Goal: Information Seeking & Learning: Find contact information

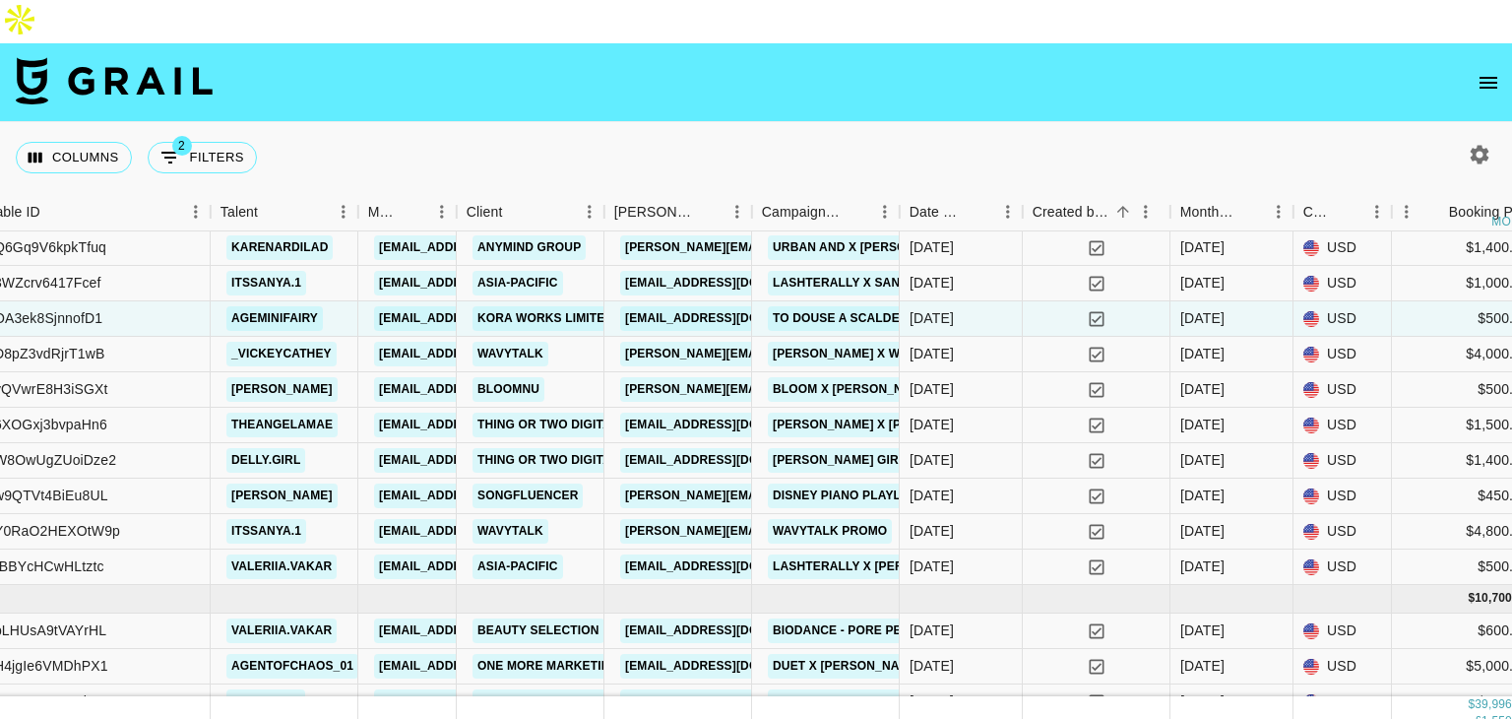
scroll to position [881, 444]
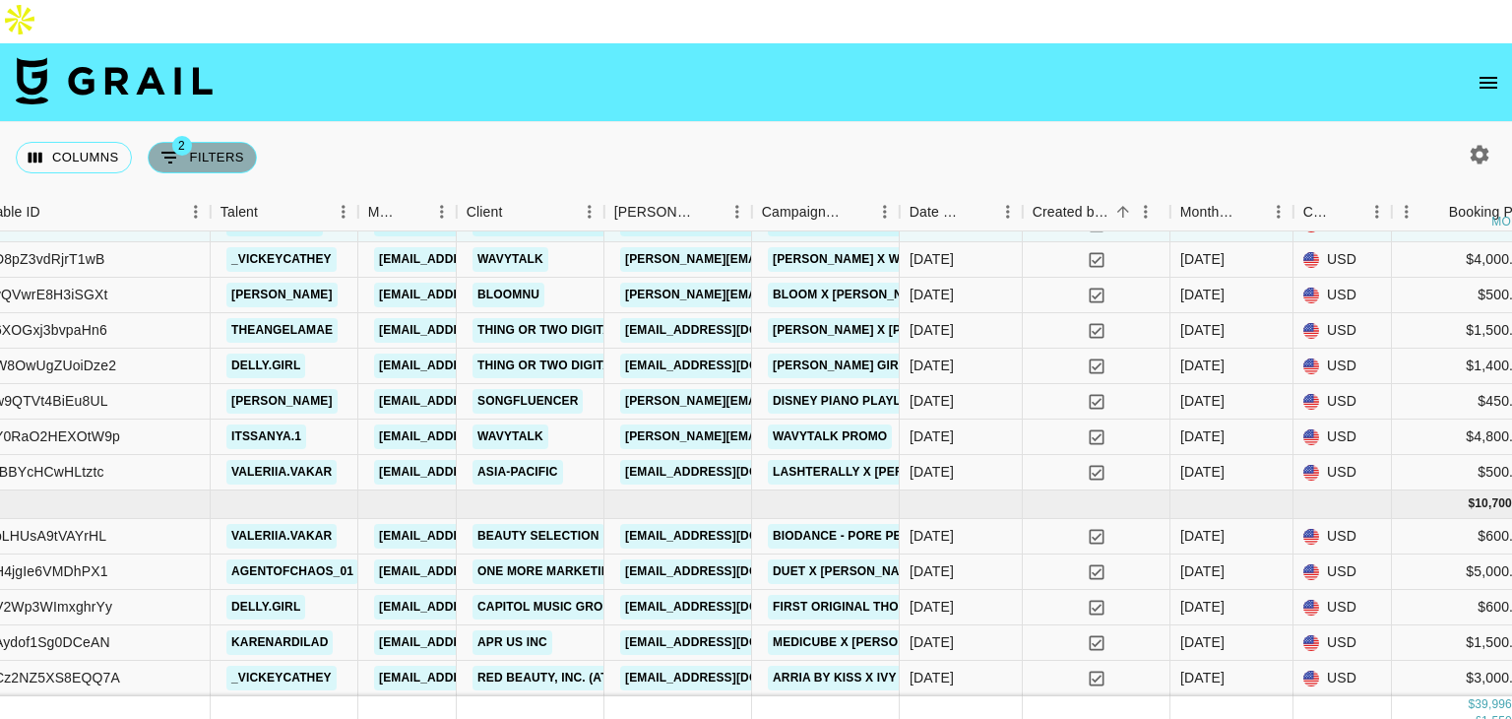
click at [219, 142] on button "2 Filters" at bounding box center [202, 158] width 109 height 32
select select "status"
select select "not"
select select "declined"
select select "status"
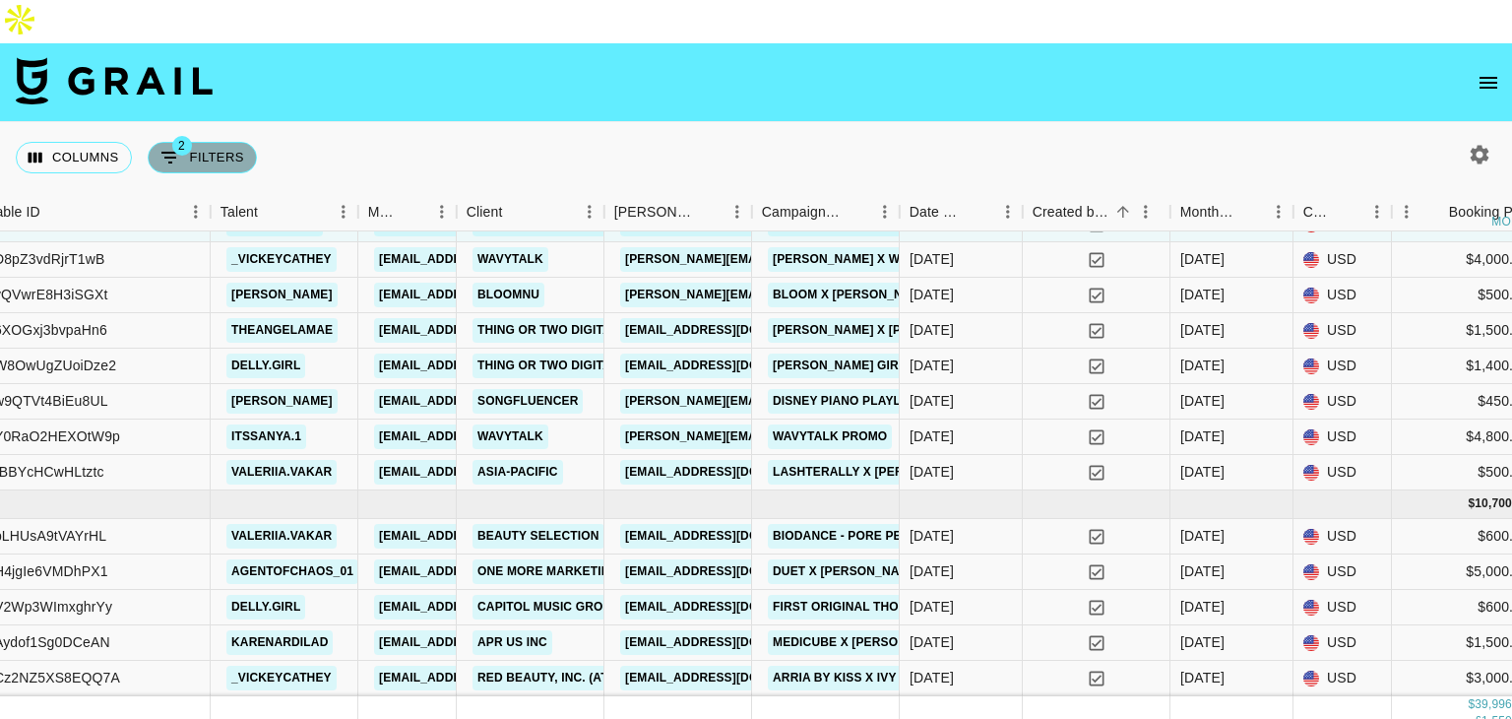
select select "approved"
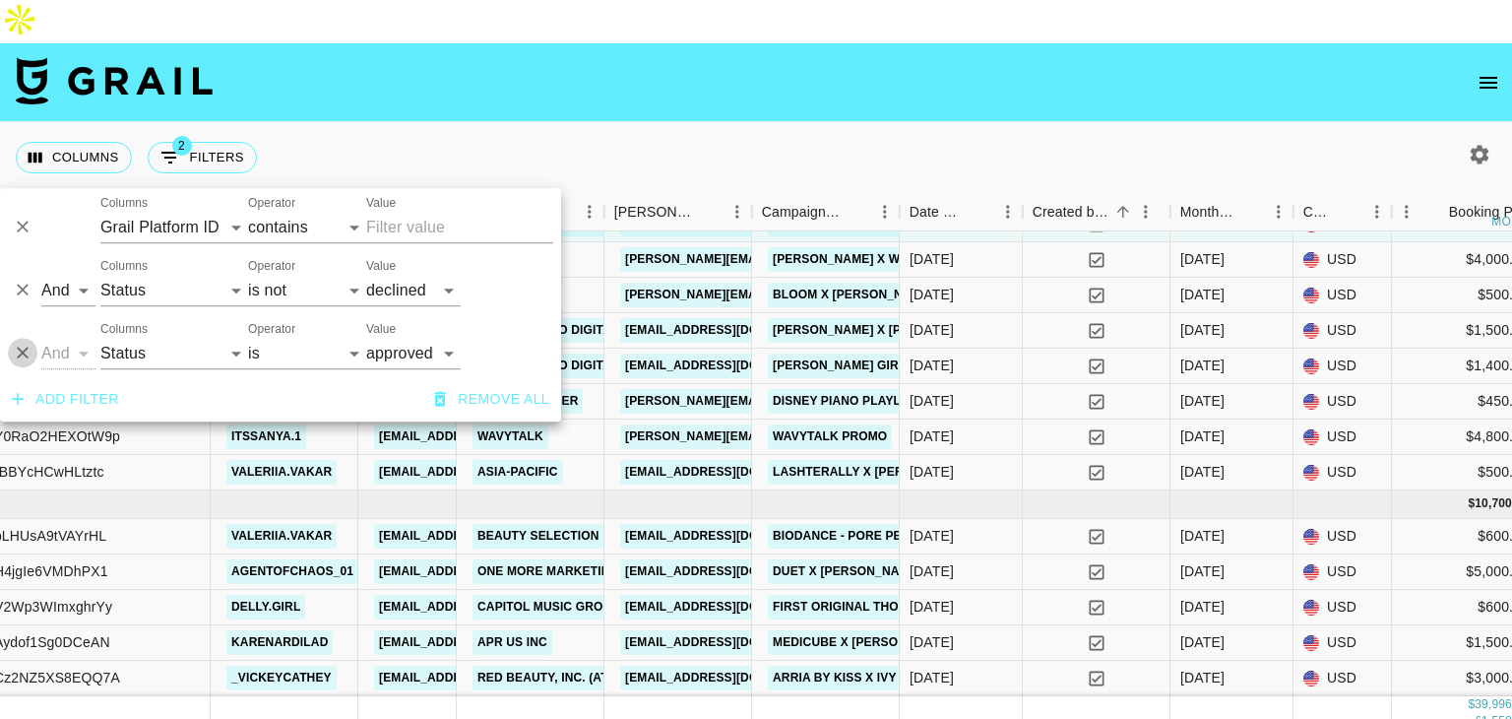
click at [20, 362] on icon "Delete" at bounding box center [23, 354] width 20 height 20
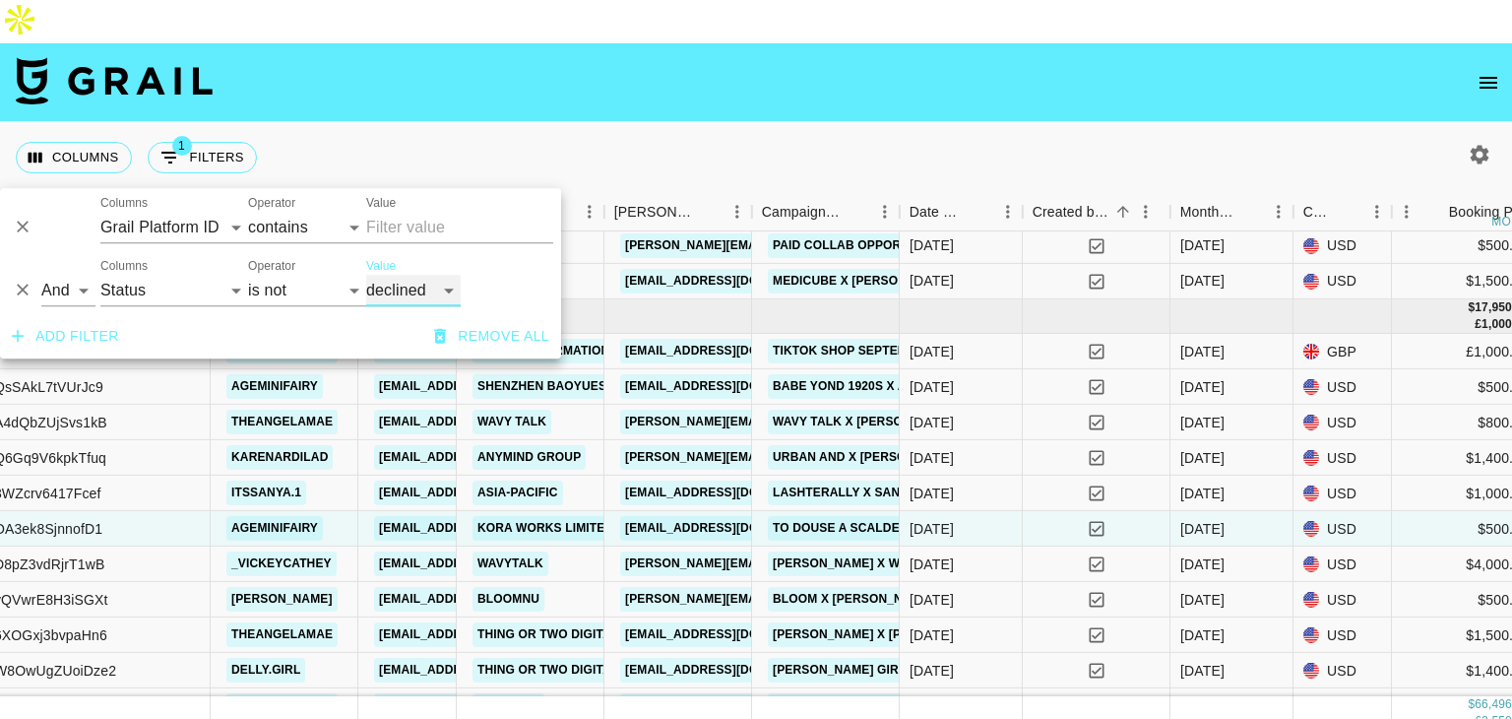
scroll to position [960, 444]
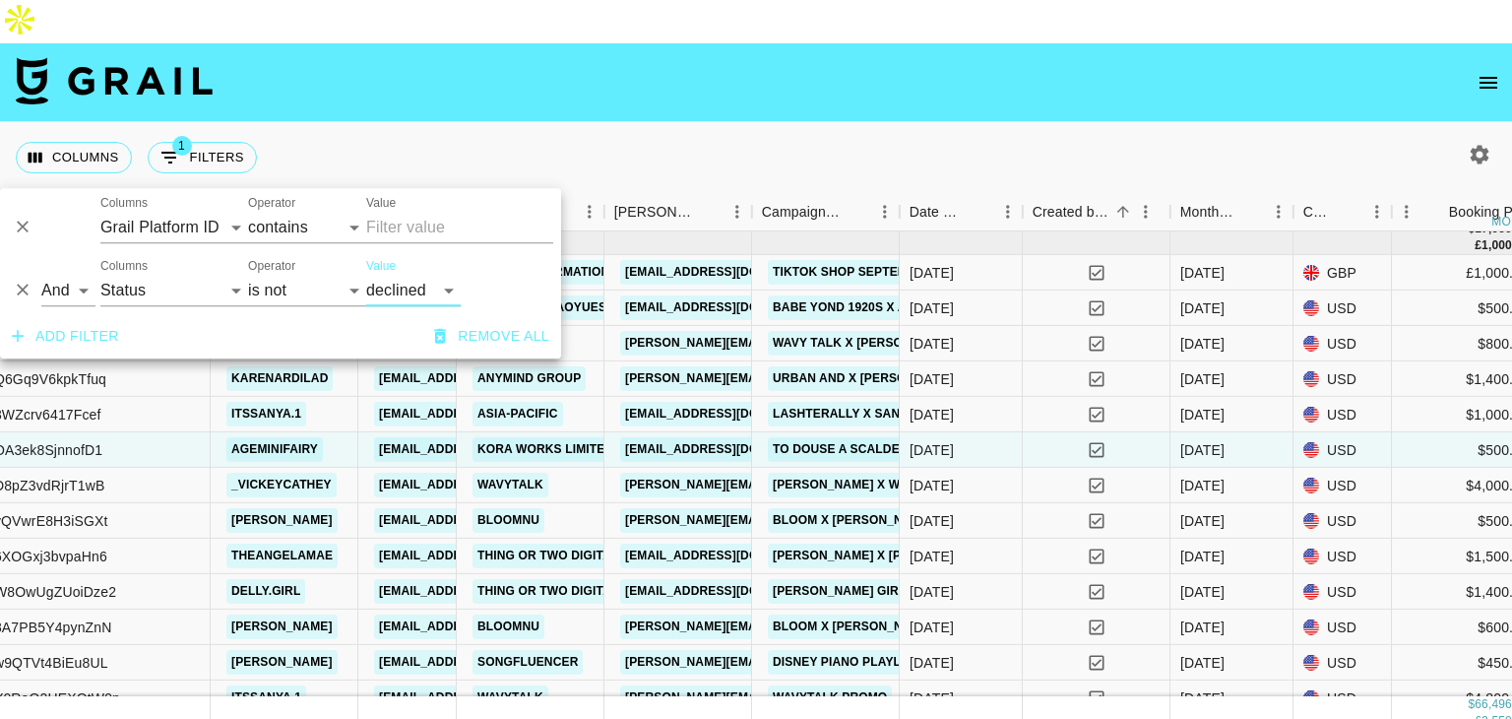
click at [784, 122] on div "Columns 1 Filters + Booking" at bounding box center [756, 157] width 1512 height 71
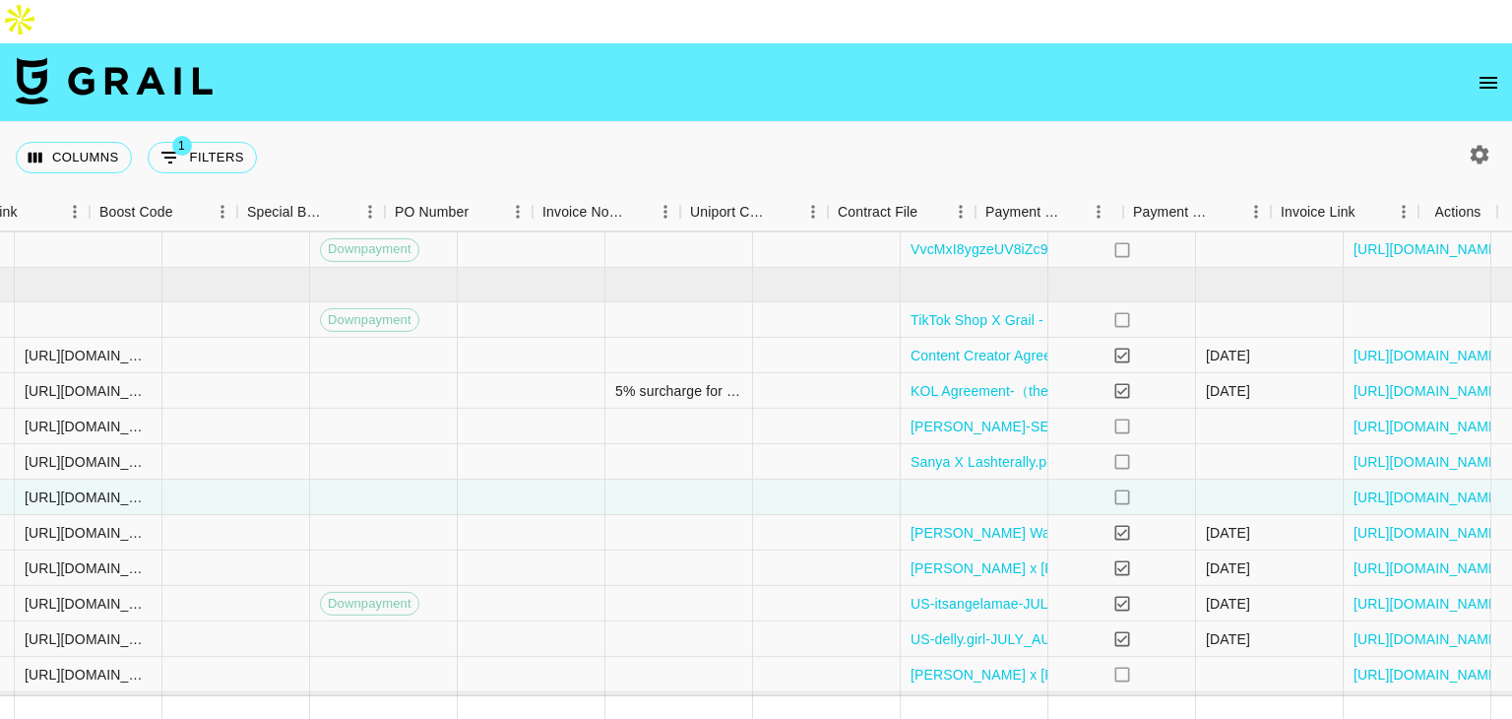
scroll to position [913, 2682]
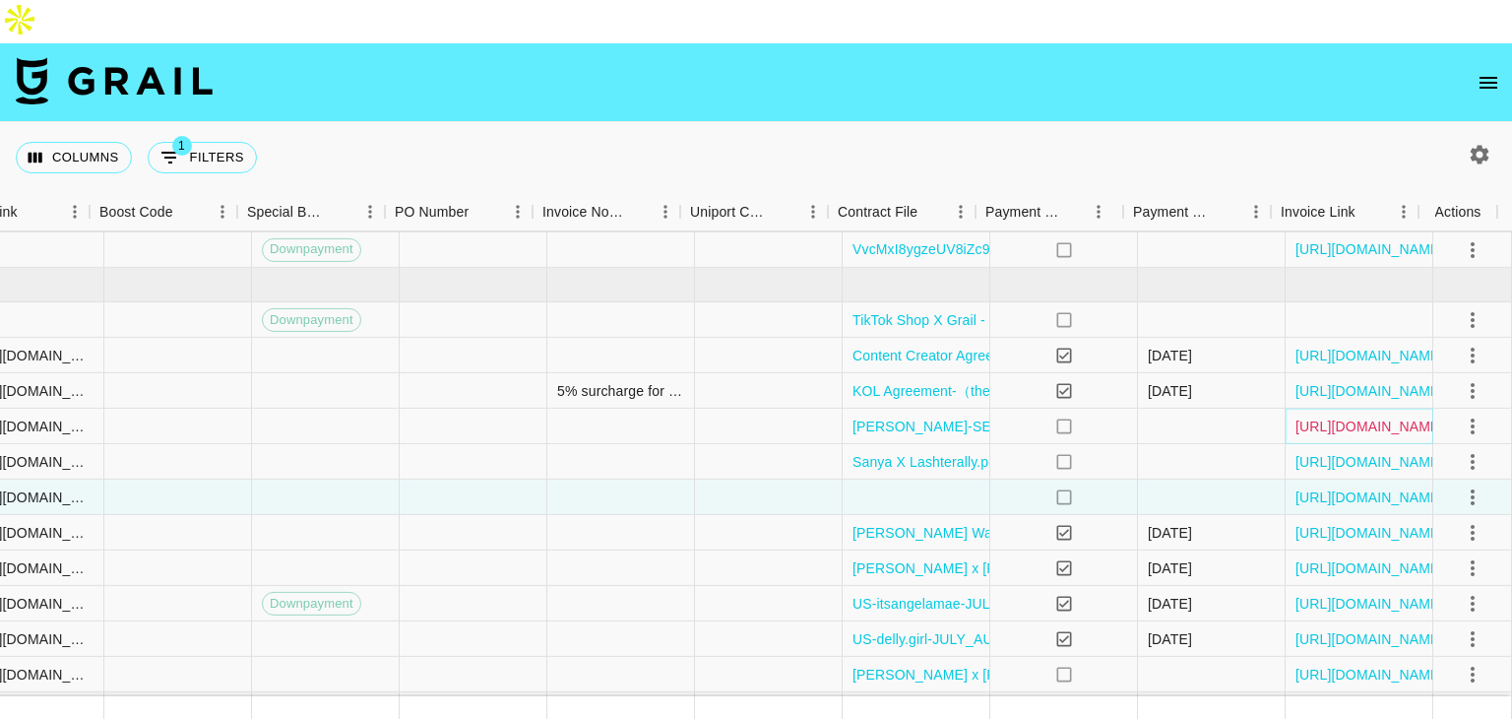
click at [1299, 416] on link "[URL][DOMAIN_NAME]" at bounding box center [1370, 426] width 149 height 20
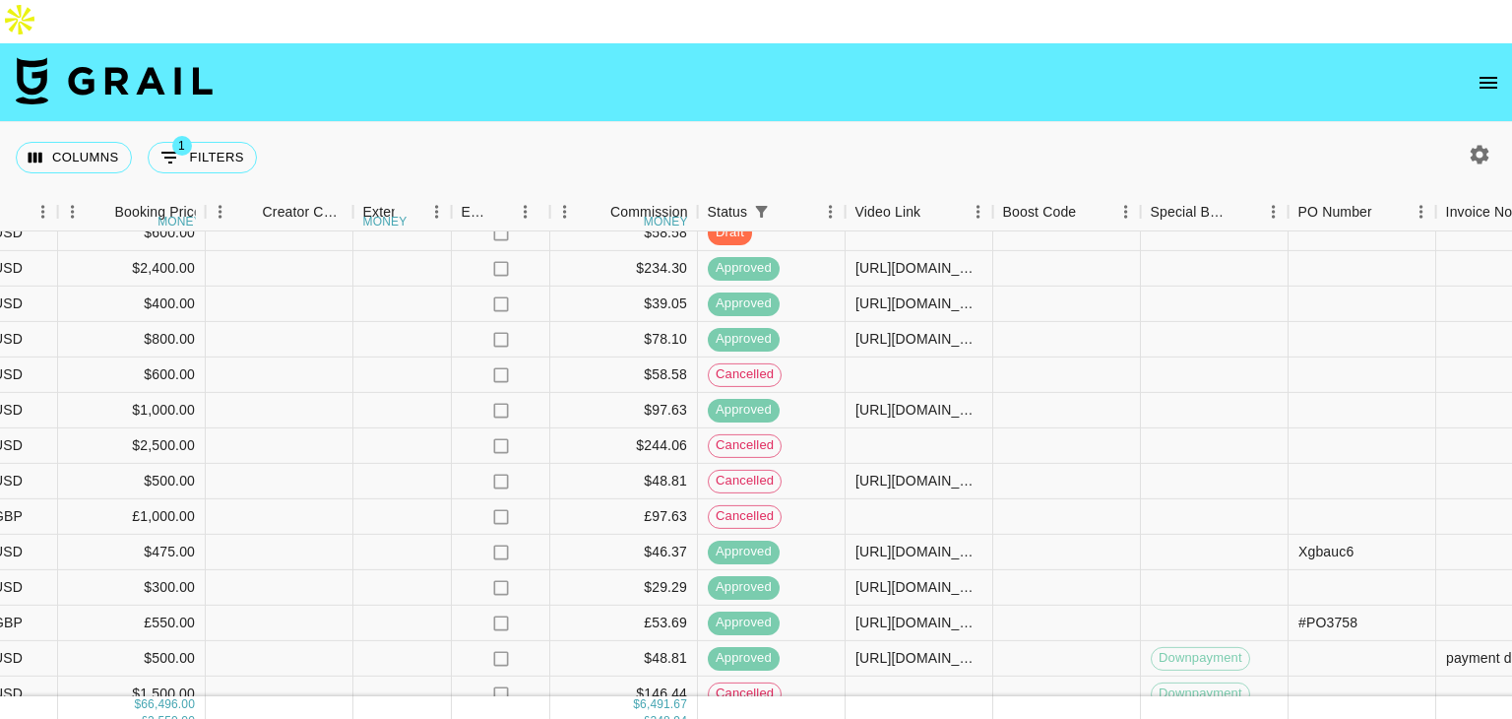
scroll to position [0, 1778]
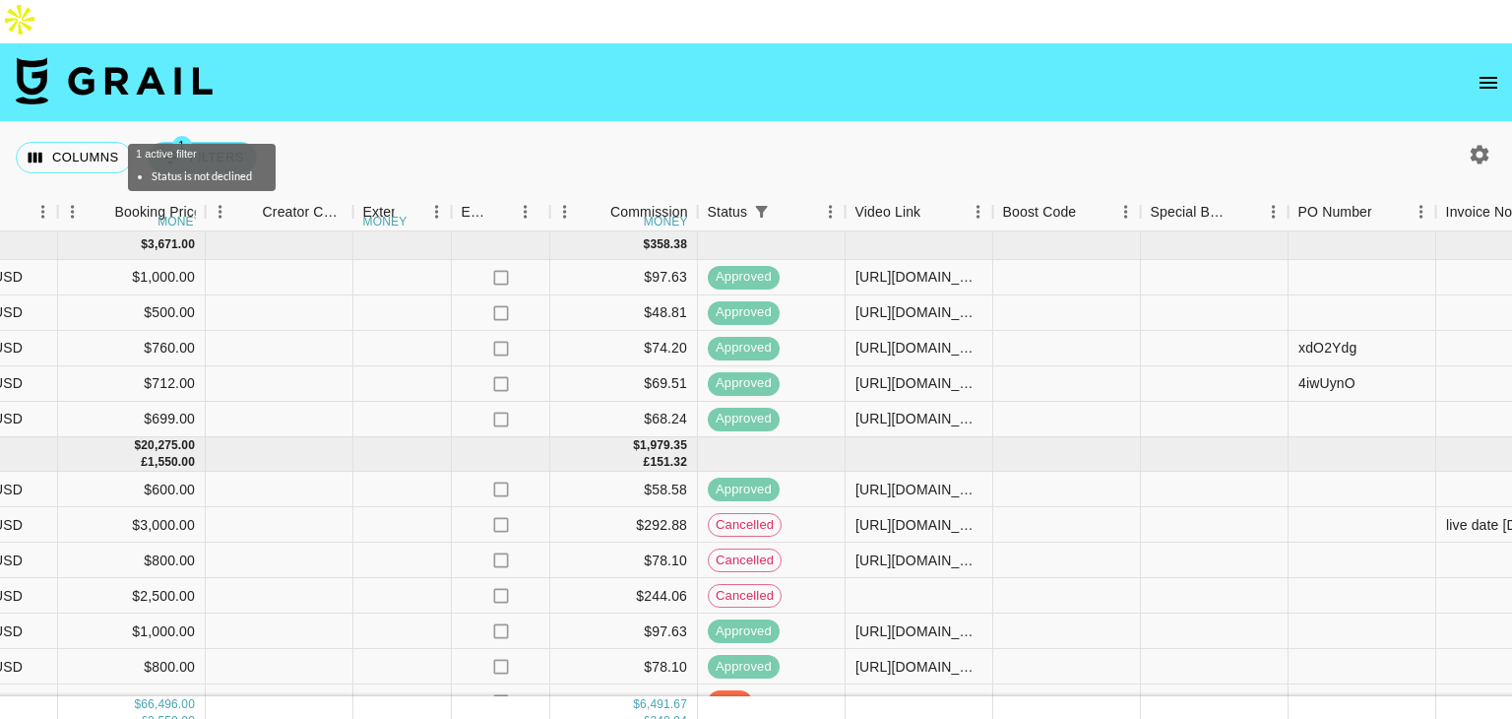
click at [229, 142] on button "1 Filters" at bounding box center [202, 158] width 109 height 32
select select "status"
select select "not"
select select "declined"
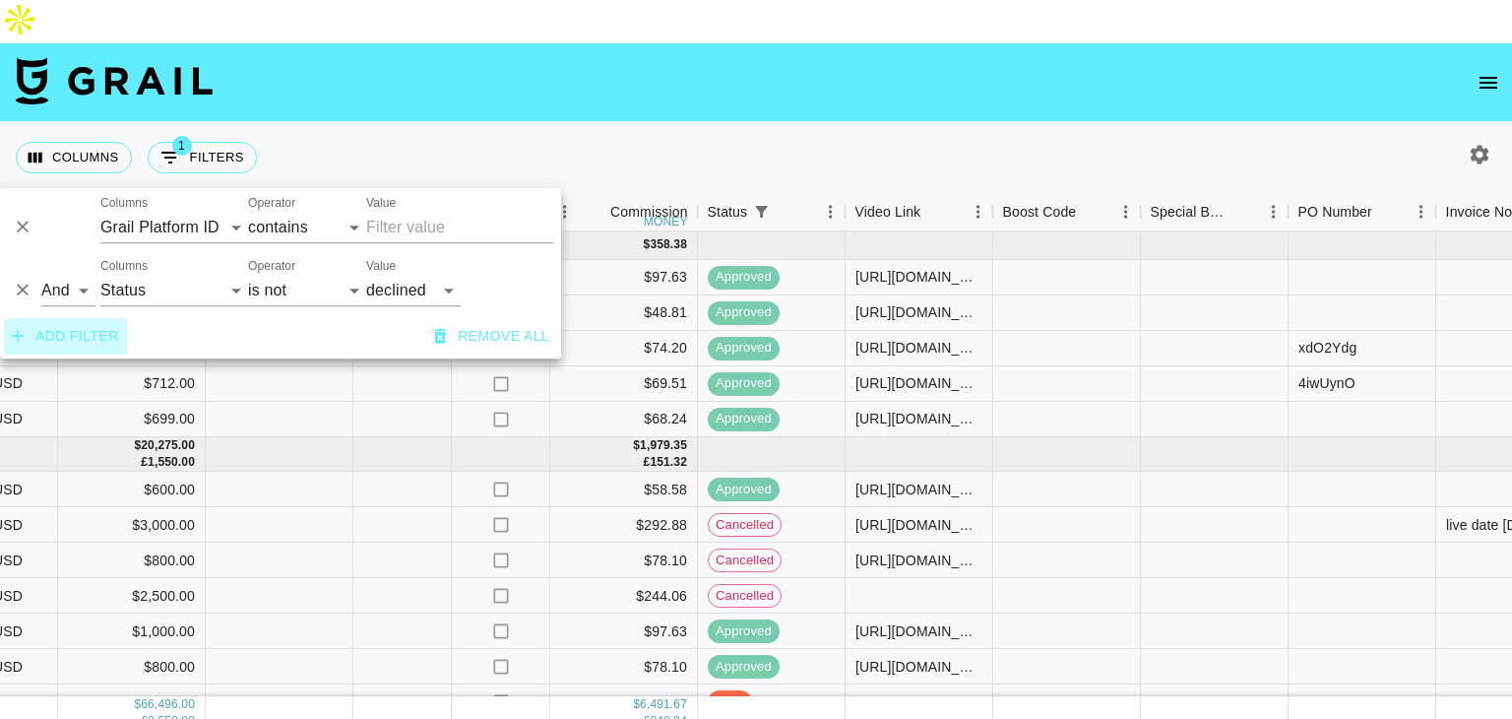
click at [92, 332] on button "Add filter" at bounding box center [65, 336] width 123 height 36
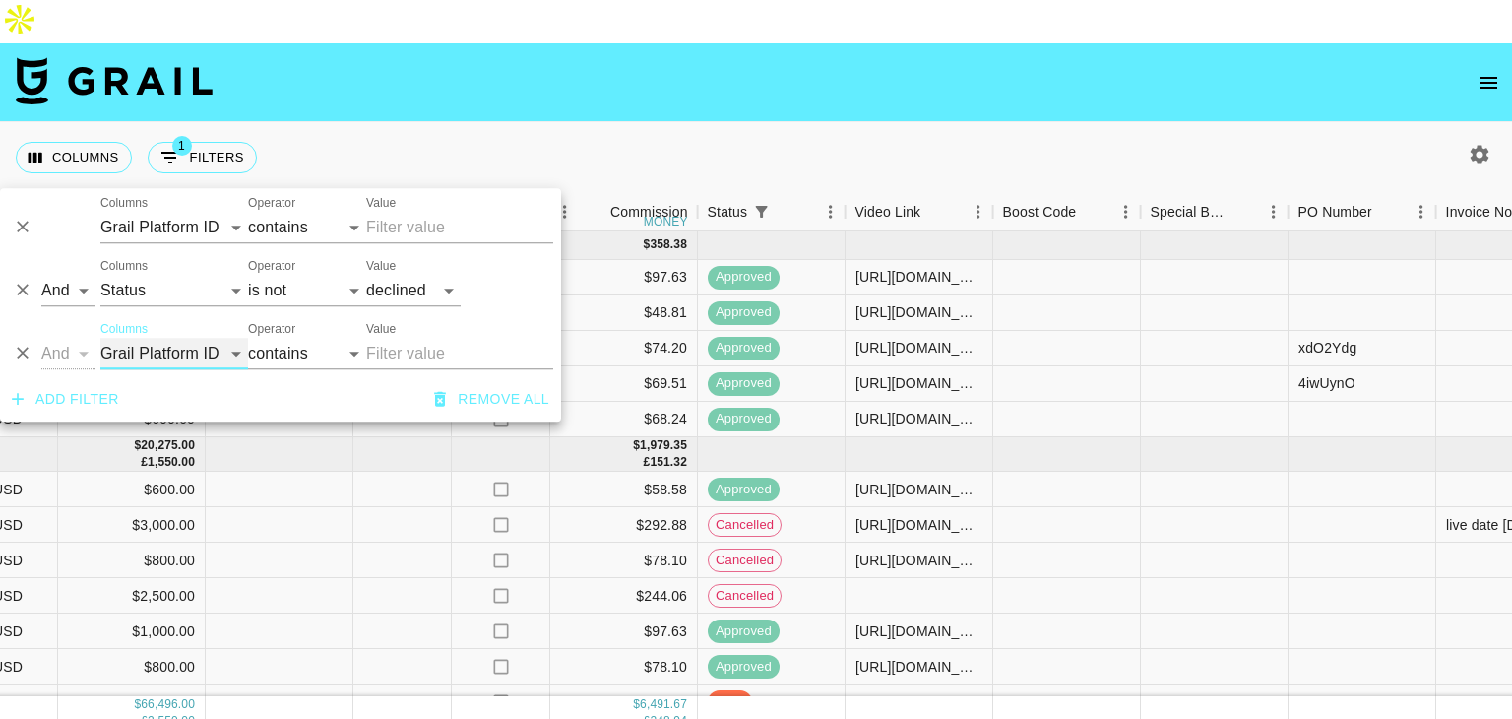
click at [207, 360] on select "Grail Platform ID Airtable ID Talent Manager Client [PERSON_NAME] Campaign (Typ…" at bounding box center [174, 354] width 148 height 32
select select "status"
click at [100, 338] on select "Grail Platform ID Airtable ID Talent Manager Client [PERSON_NAME] Campaign (Typ…" at bounding box center [174, 354] width 148 height 32
click at [389, 341] on select "confirmed declined draft posted approved cancelled badDebt" at bounding box center [413, 354] width 95 height 32
click at [318, 355] on select "is is not is any of is not any of" at bounding box center [307, 354] width 118 height 32
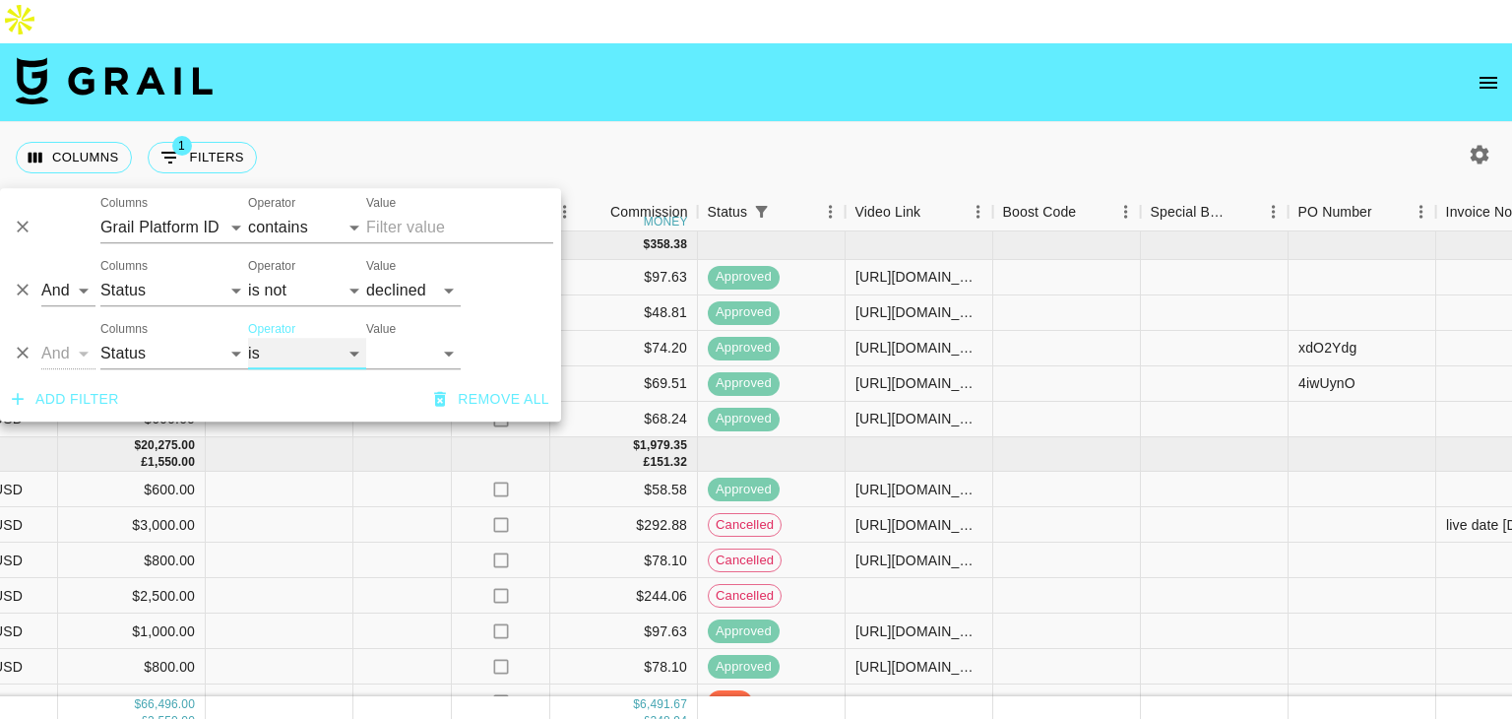
select select "not"
click at [248, 338] on select "is is not is any of is not any of" at bounding box center [307, 354] width 118 height 32
click at [425, 361] on select "confirmed declined draft posted approved cancelled badDebt" at bounding box center [413, 354] width 95 height 32
select select "cancelled"
click at [366, 338] on select "confirmed declined draft posted approved cancelled badDebt" at bounding box center [413, 354] width 95 height 32
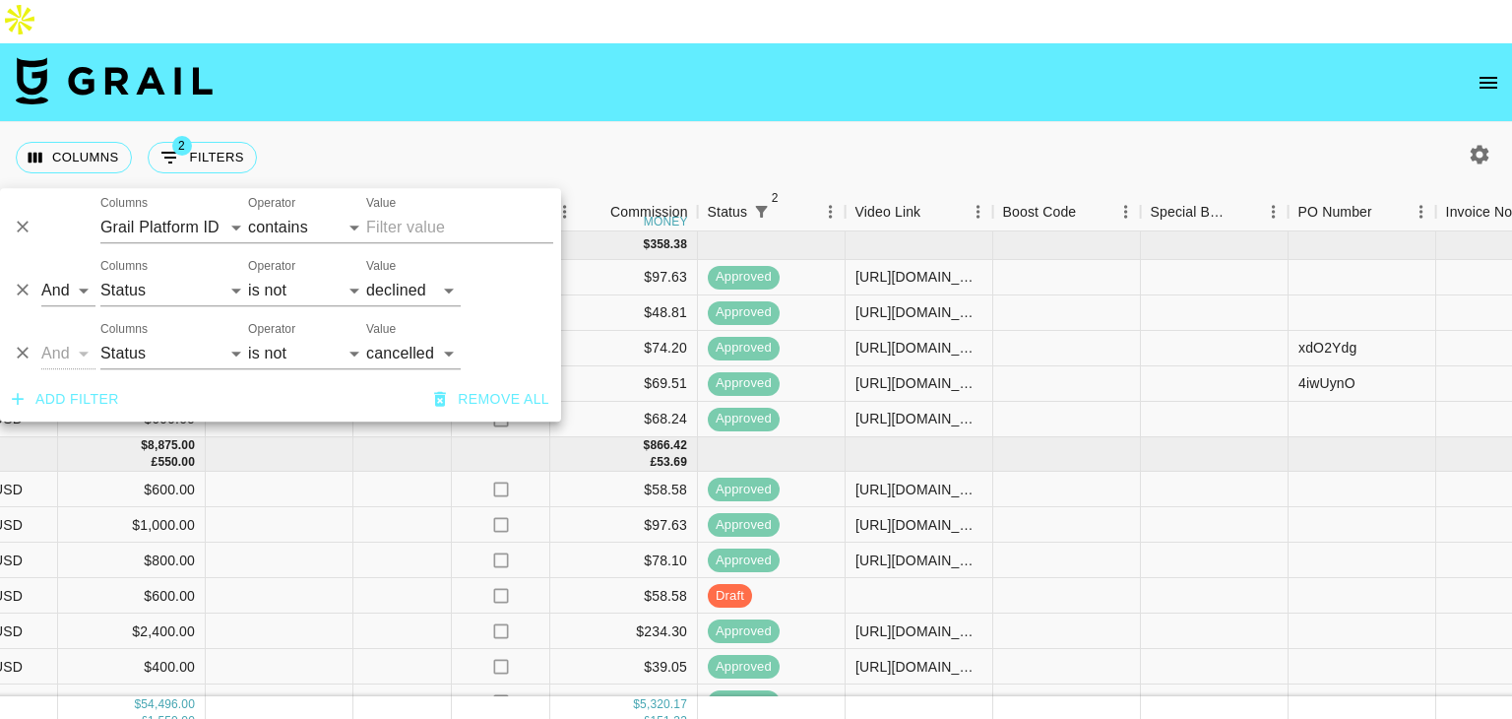
click at [593, 122] on div "Columns 2 Filters + Booking" at bounding box center [756, 157] width 1512 height 71
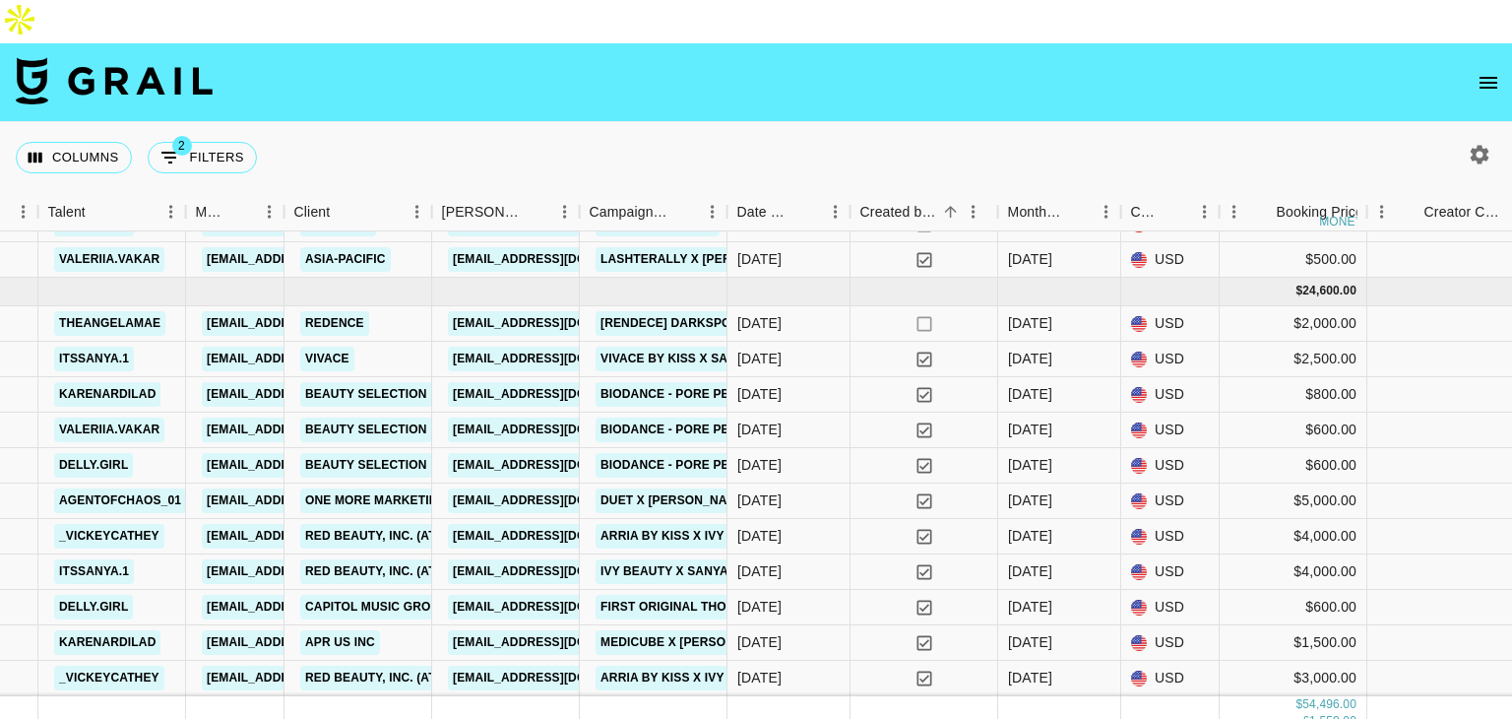
scroll to position [1117, 616]
click at [497, 311] on link "[EMAIL_ADDRESS][DOMAIN_NAME]" at bounding box center [558, 323] width 221 height 25
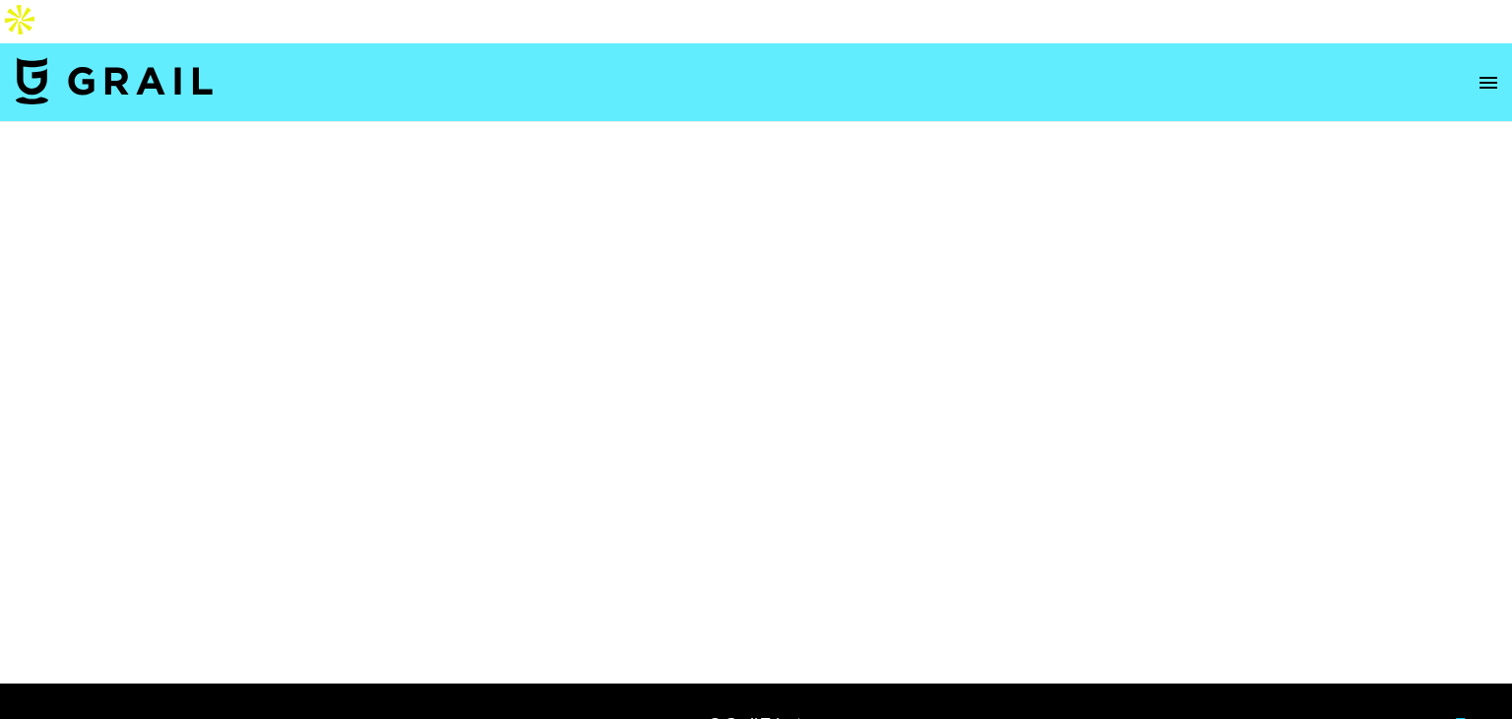
select select "Brand"
